Goal: Information Seeking & Learning: Learn about a topic

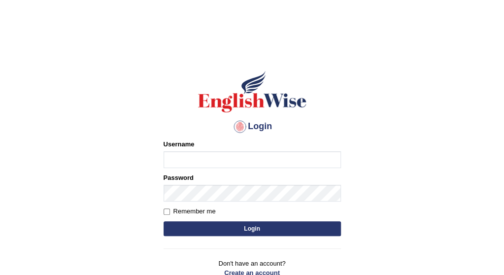
type input "PujaC"
click at [313, 225] on button "Login" at bounding box center [251, 228] width 177 height 15
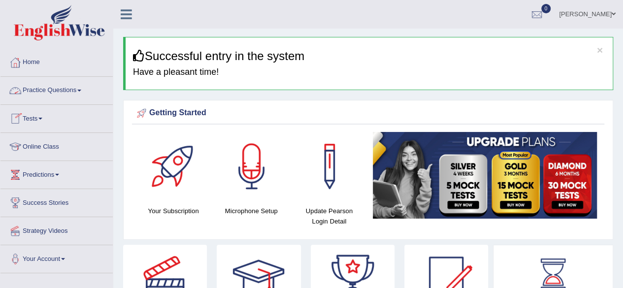
click at [77, 86] on link "Practice Questions" at bounding box center [56, 89] width 112 height 25
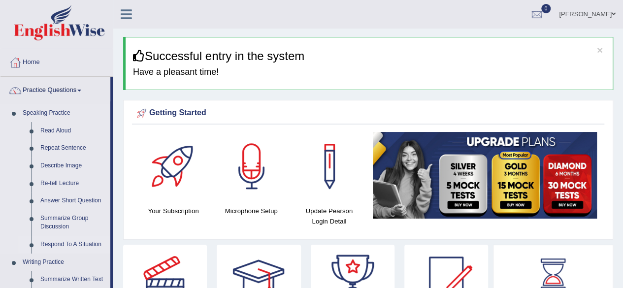
click at [57, 243] on link "Respond To A Situation" at bounding box center [73, 245] width 74 height 18
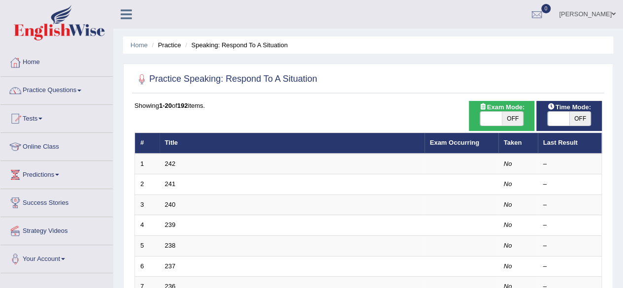
click at [576, 116] on span "OFF" at bounding box center [580, 119] width 22 height 14
checkbox input "true"
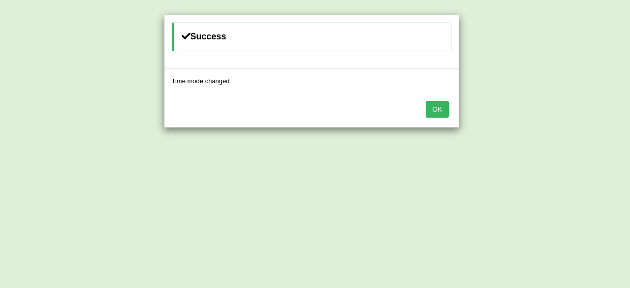
click at [445, 113] on button "OK" at bounding box center [437, 109] width 23 height 17
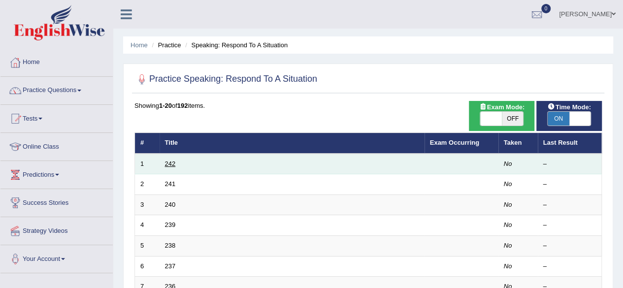
click at [167, 164] on link "242" at bounding box center [170, 163] width 11 height 7
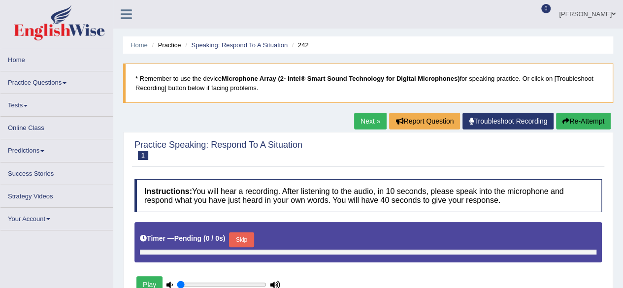
type input "0.85"
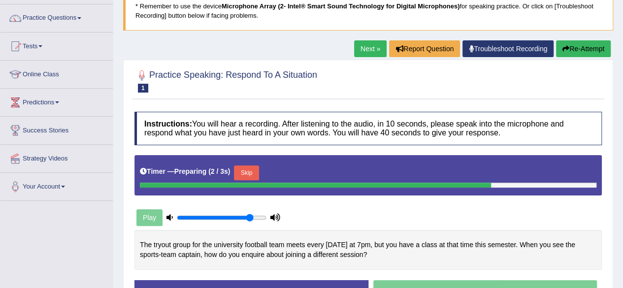
scroll to position [158, 0]
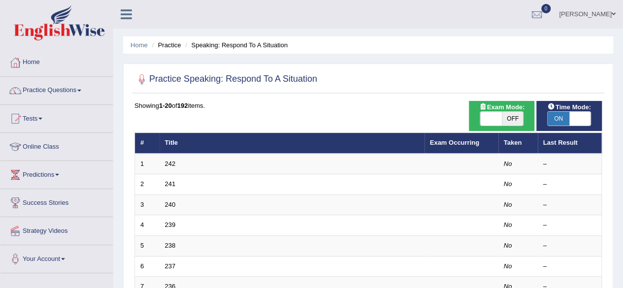
click at [563, 116] on span "ON" at bounding box center [559, 119] width 22 height 14
checkbox input "false"
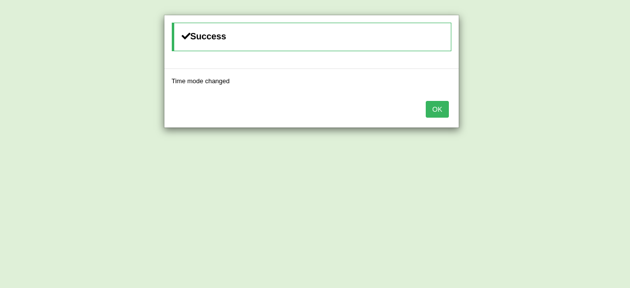
click at [435, 106] on button "OK" at bounding box center [437, 109] width 23 height 17
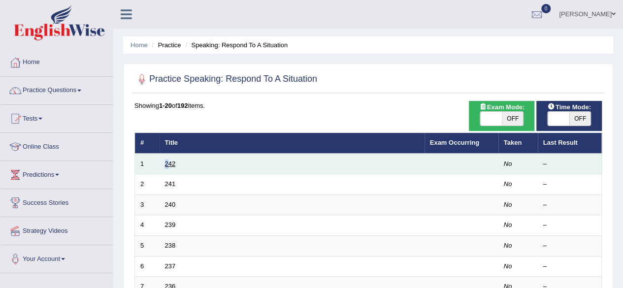
drag, startPoint x: 164, startPoint y: 164, endPoint x: 169, endPoint y: 163, distance: 5.0
click at [169, 163] on td "242" at bounding box center [292, 164] width 265 height 21
click at [169, 163] on link "242" at bounding box center [170, 163] width 11 height 7
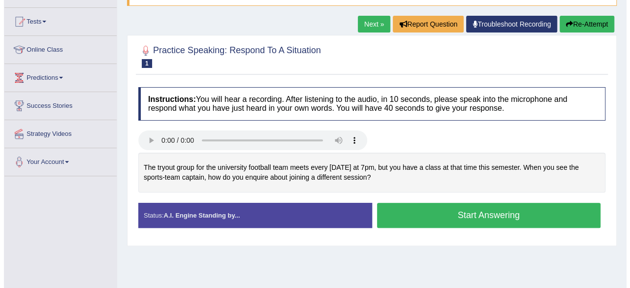
scroll to position [98, 0]
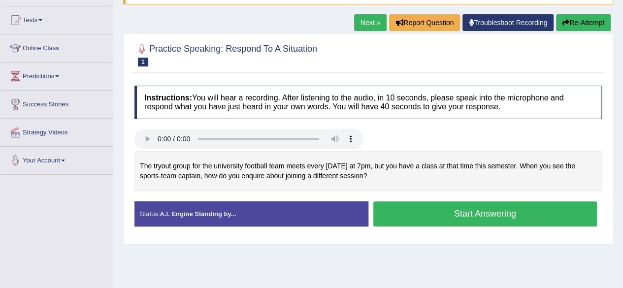
click at [477, 215] on button "Start Answering" at bounding box center [485, 213] width 224 height 25
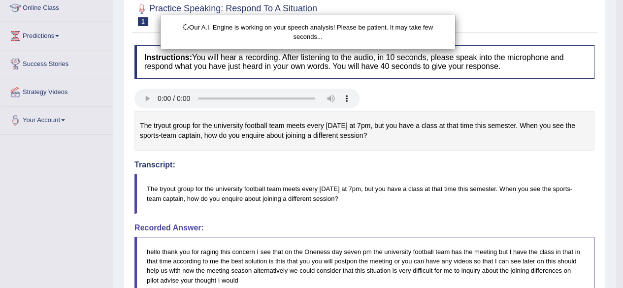
scroll to position [158, 0]
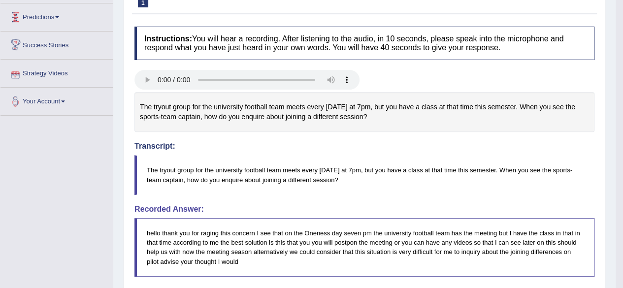
click at [118, 8] on div "Home Practice Speaking: Respond To A Situation 242 * Remember to use the device…" at bounding box center [364, 194] width 502 height 704
